Goal: Check status: Check status

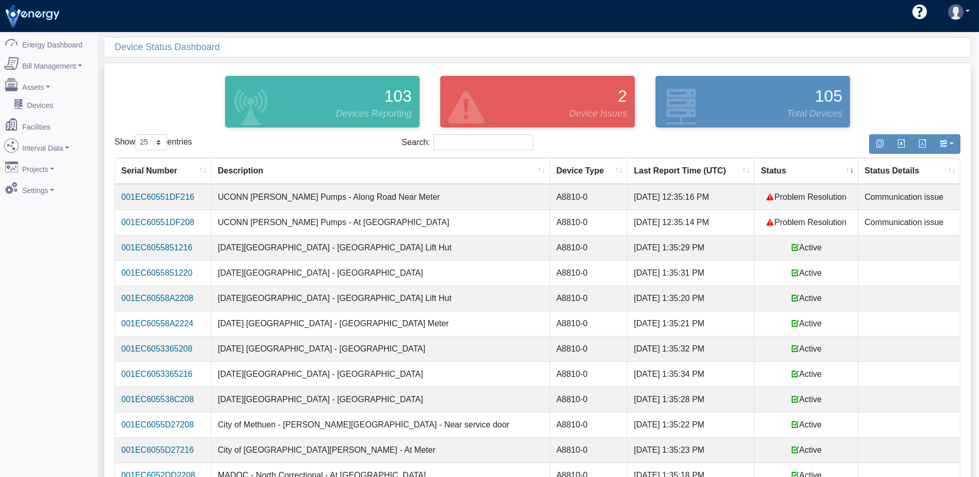
select select "25"
click at [755, 173] on th "Status" at bounding box center [807, 171] width 104 height 26
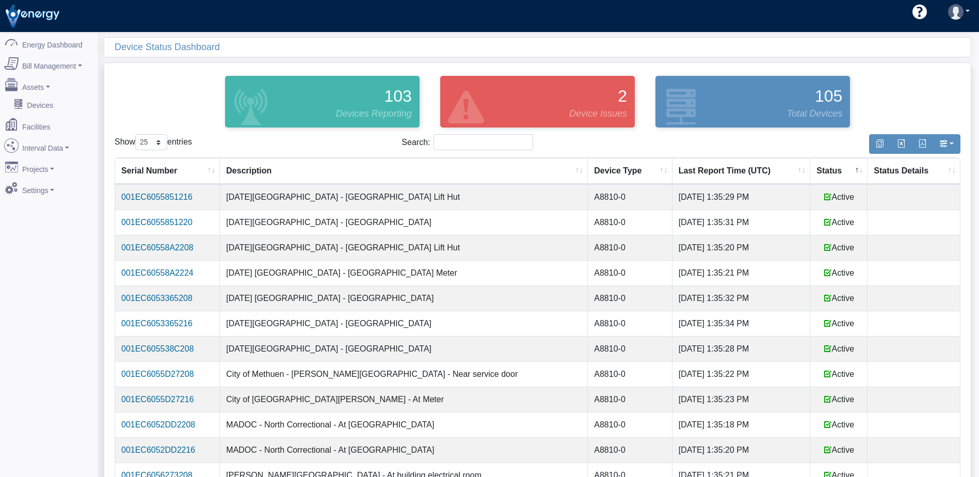
click at [812, 169] on th "Status" at bounding box center [839, 171] width 57 height 26
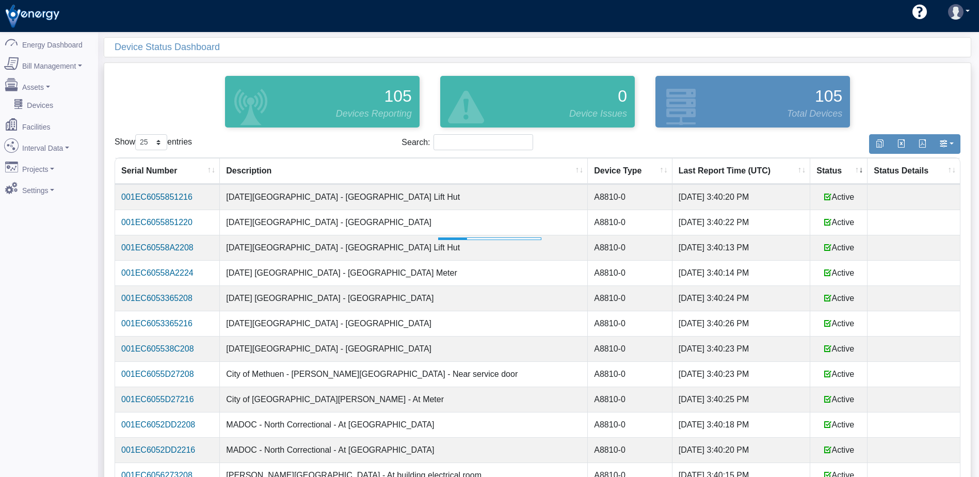
select select "25"
click at [822, 176] on th "Status" at bounding box center [839, 171] width 57 height 26
click at [828, 169] on th "Status" at bounding box center [839, 171] width 57 height 26
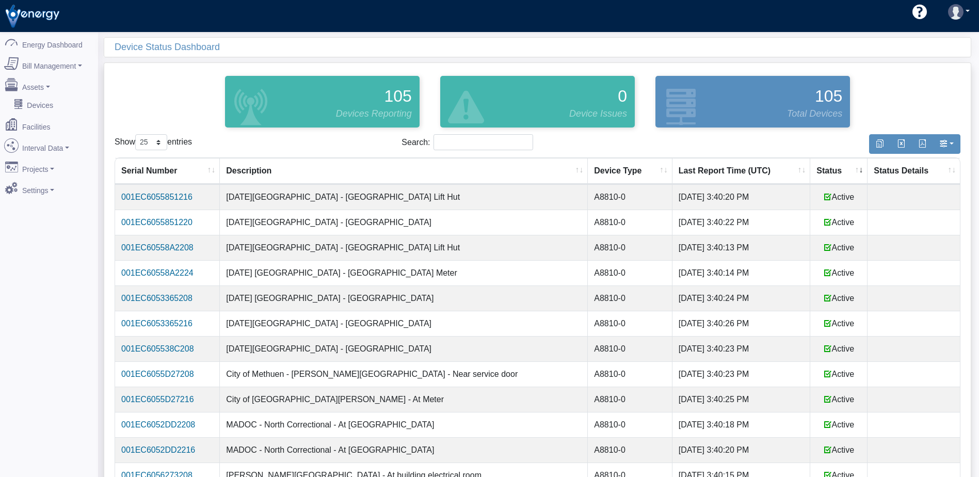
click at [828, 169] on th "Status" at bounding box center [839, 171] width 57 height 26
